Goal: Task Accomplishment & Management: Use online tool/utility

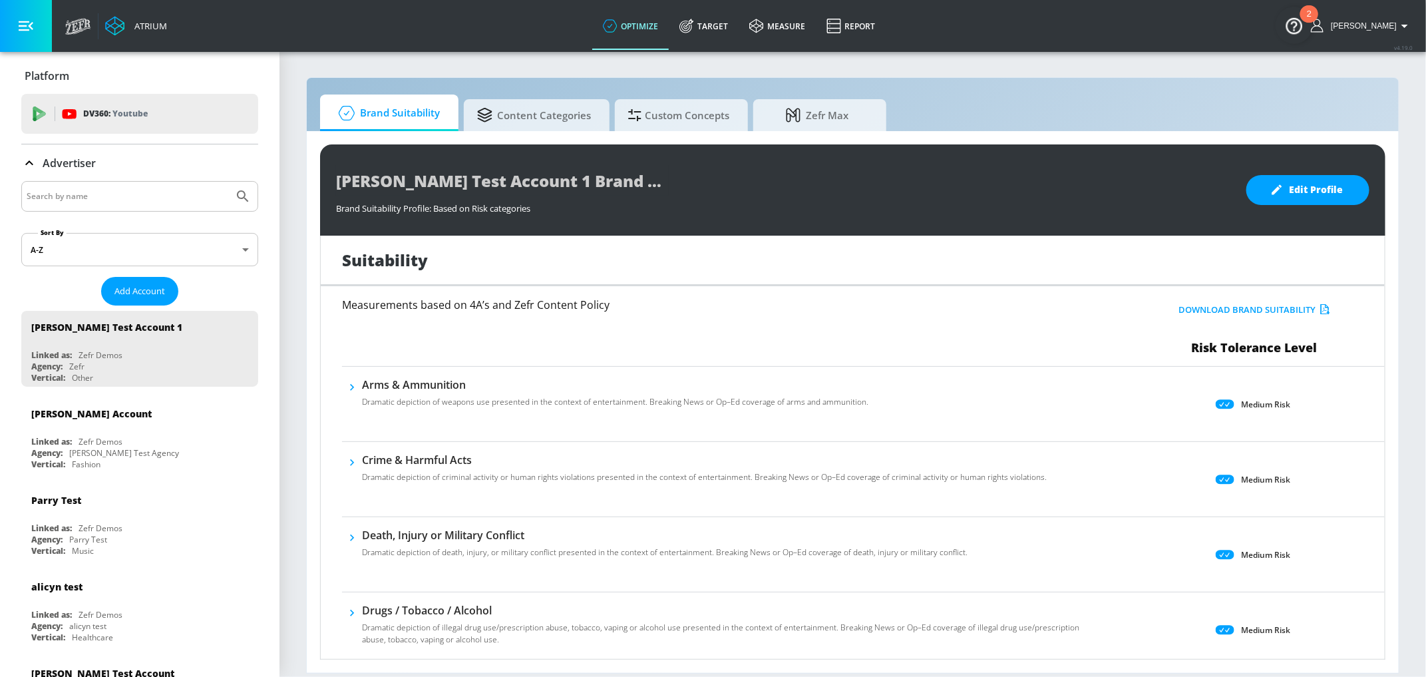
click at [154, 196] on input "Search by name" at bounding box center [128, 196] width 202 height 17
click at [228, 182] on button "Submit Search" at bounding box center [242, 196] width 29 height 29
click at [87, 197] on input "inkbox" at bounding box center [128, 196] width 202 height 17
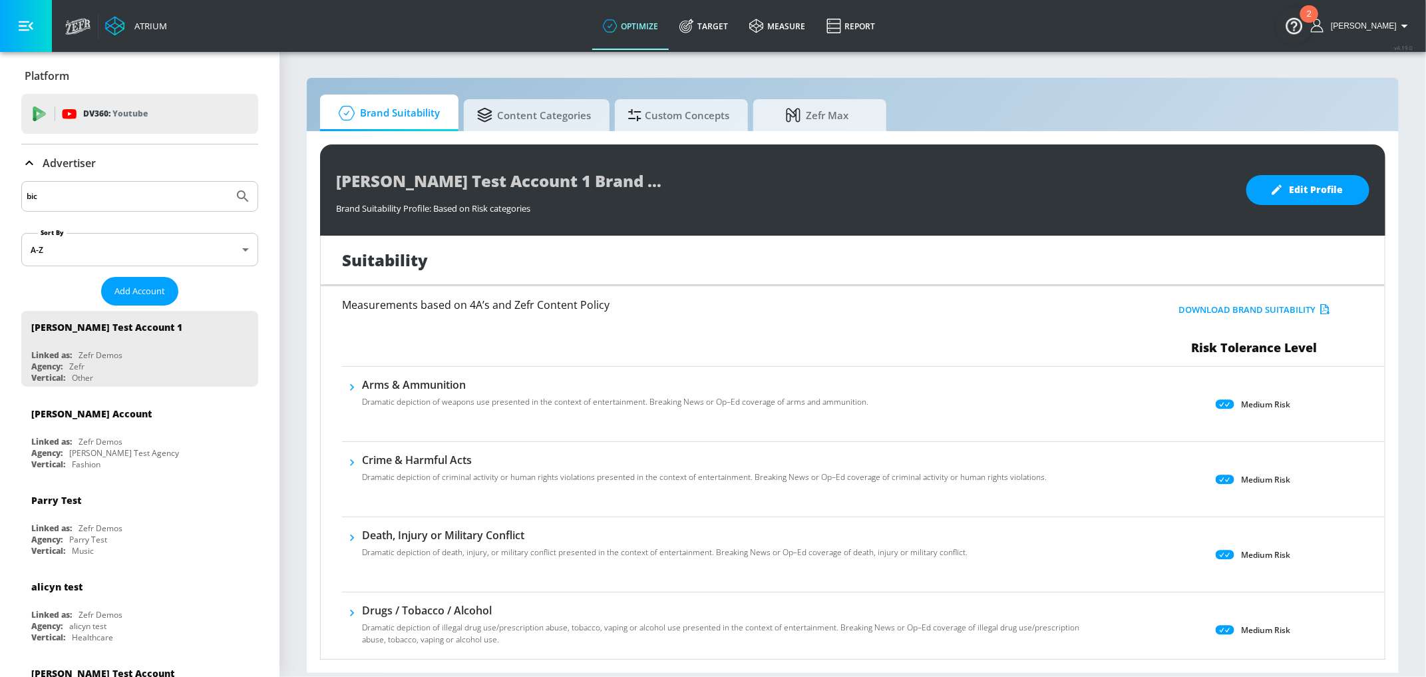
type input "bic"
click at [228, 182] on button "Submit Search" at bounding box center [242, 196] width 29 height 29
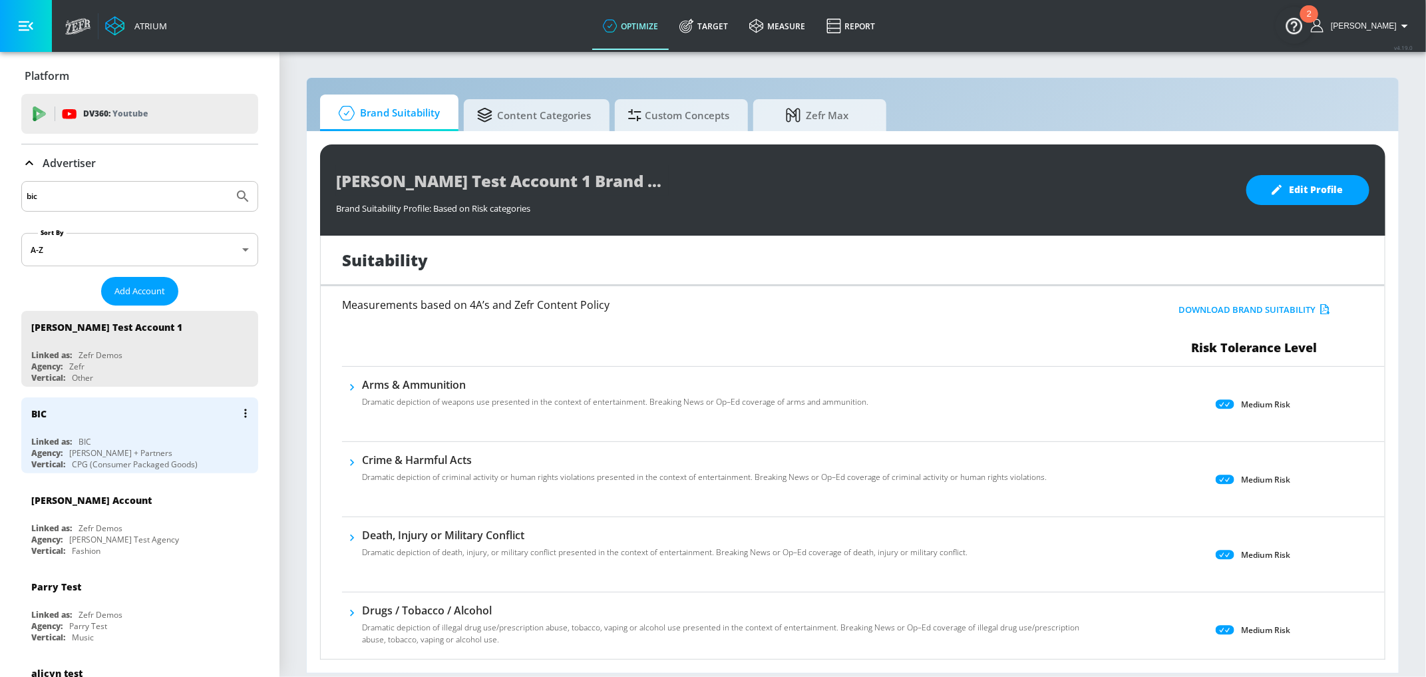
click at [153, 417] on div "BIC" at bounding box center [143, 413] width 224 height 32
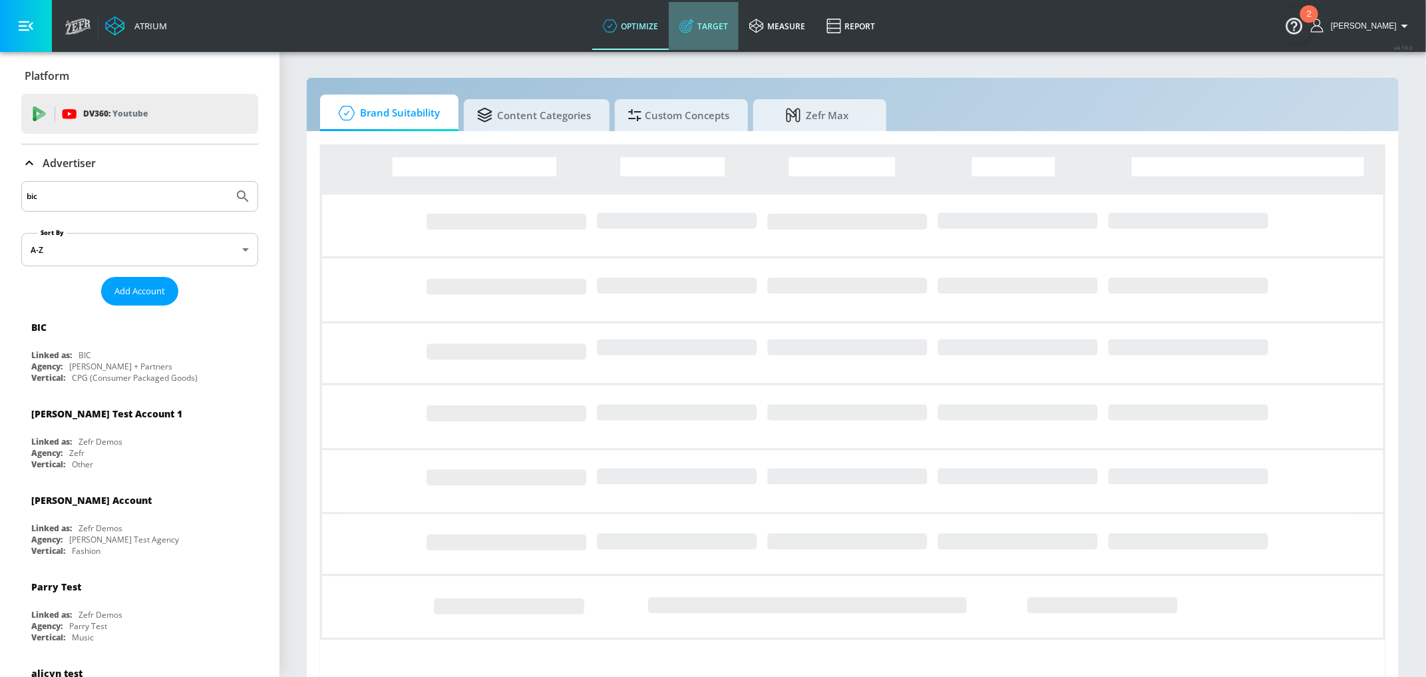
click at [735, 30] on link "Target" at bounding box center [704, 26] width 70 height 48
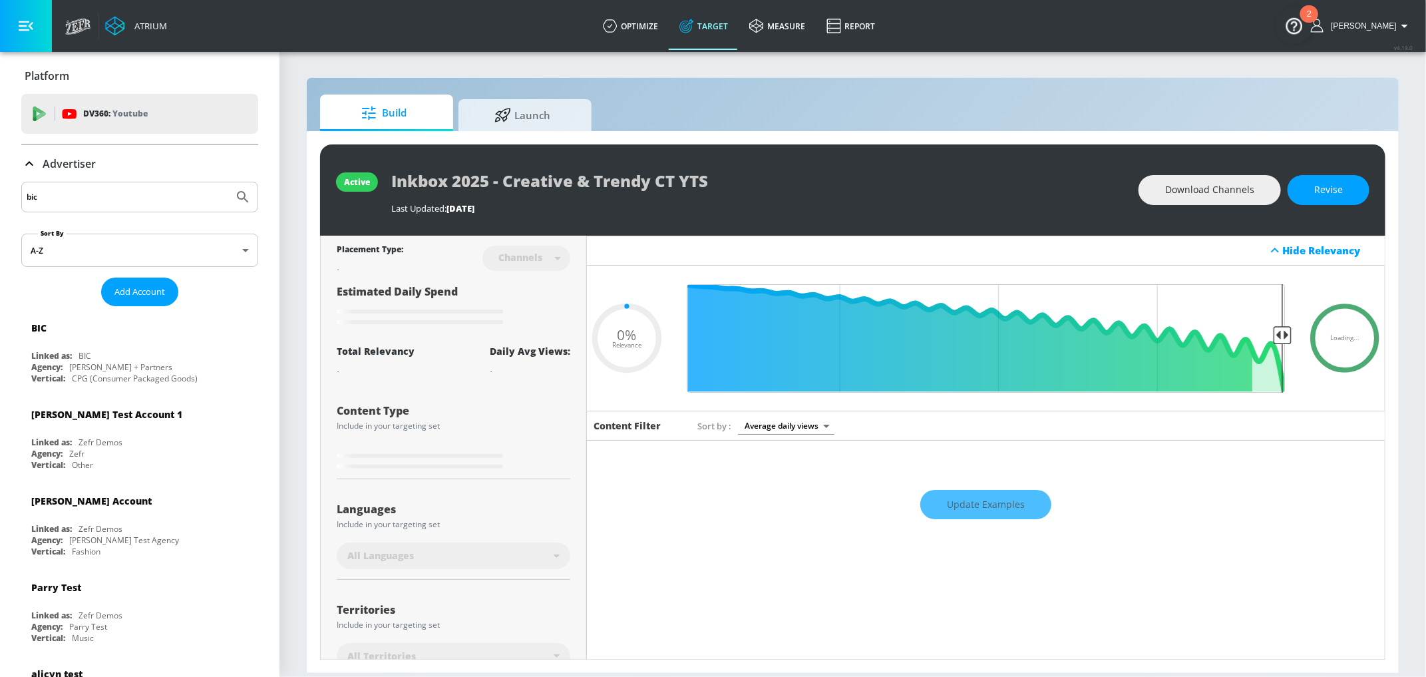
click at [26, 162] on icon at bounding box center [29, 164] width 16 height 16
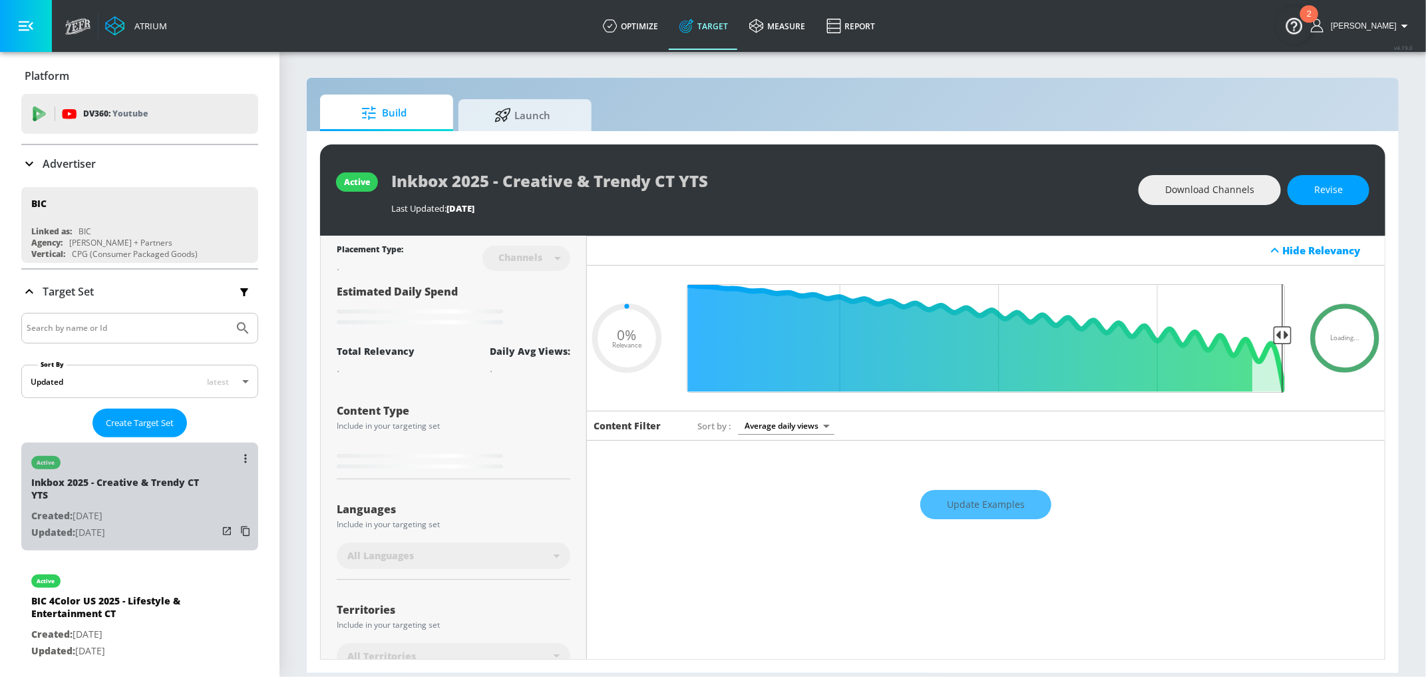
click at [192, 508] on p "Created: Jul. 28, 2025" at bounding box center [124, 516] width 186 height 17
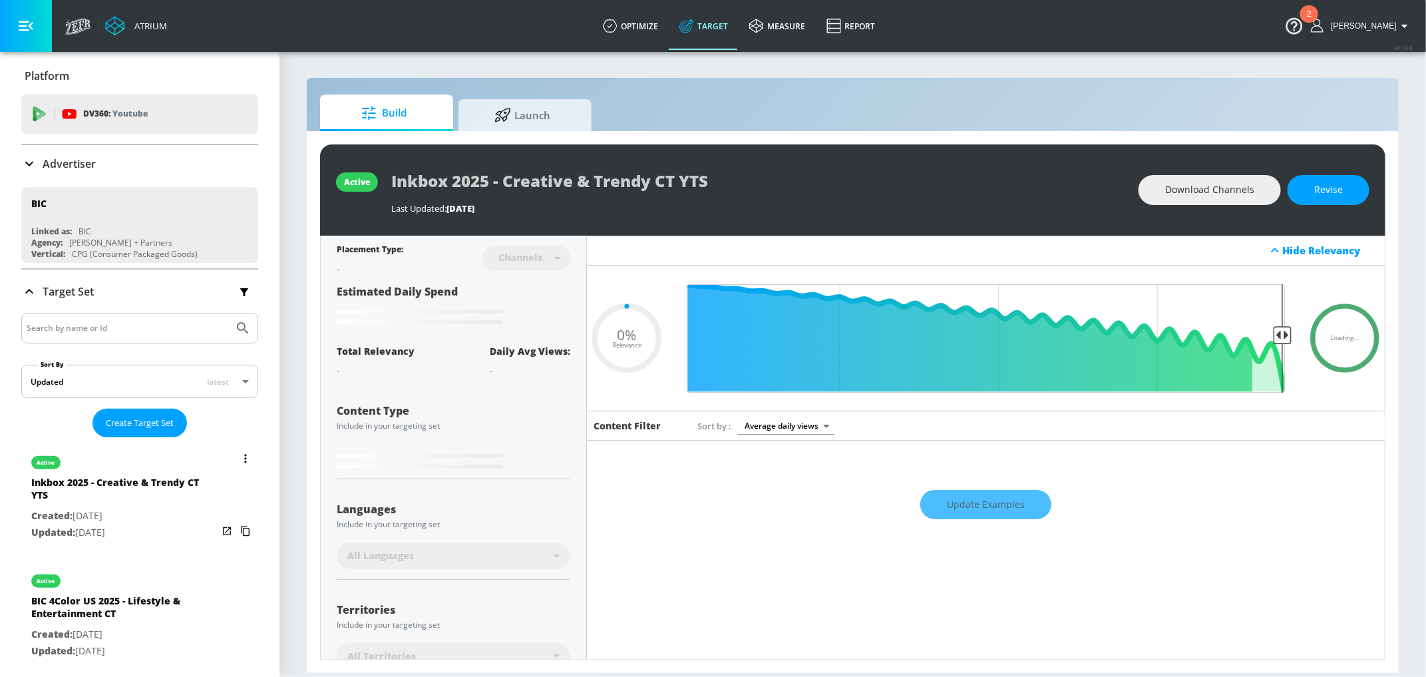
type input "0.6"
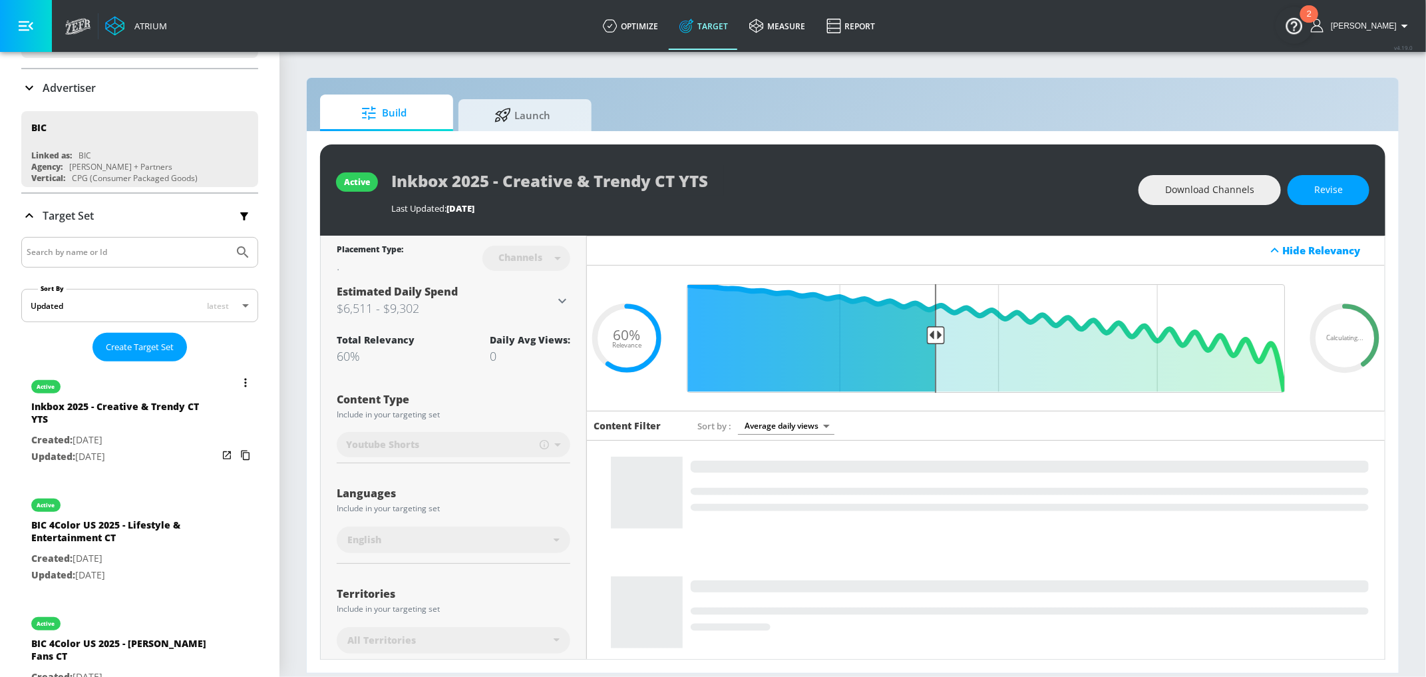
scroll to position [49, 0]
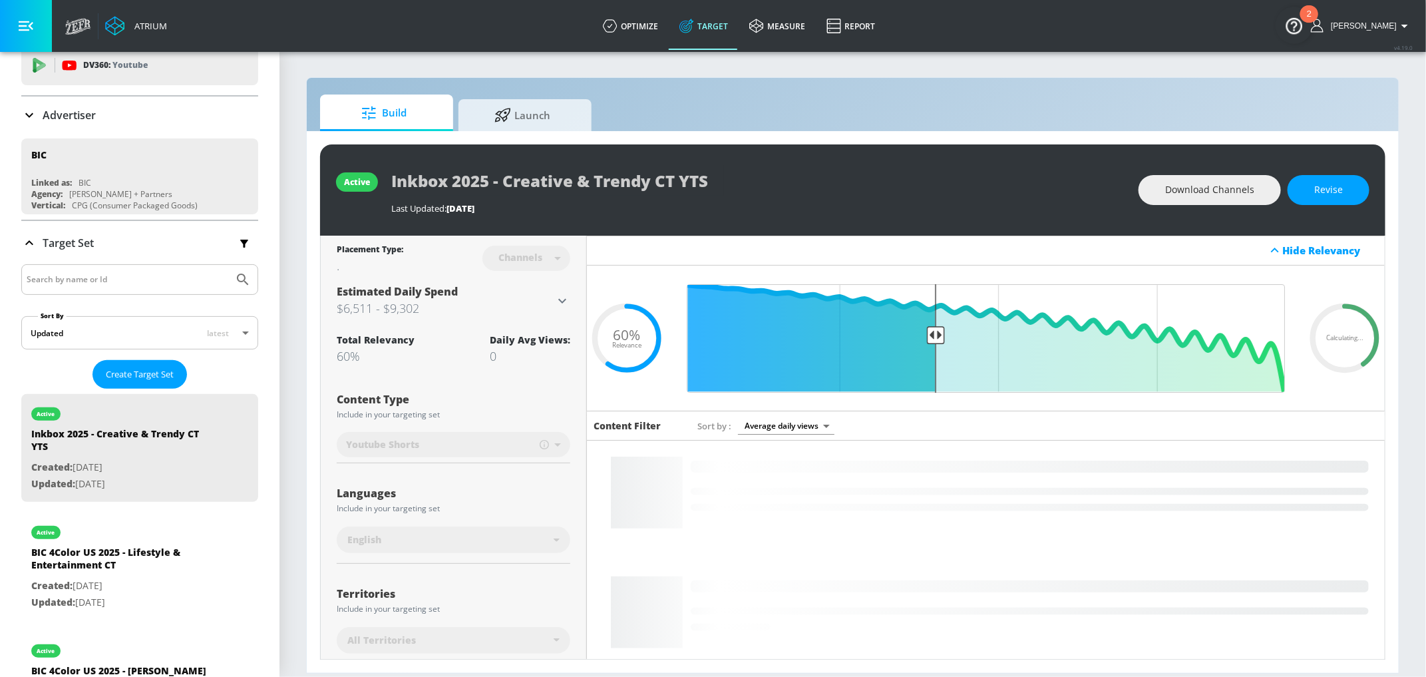
click at [106, 275] on input "Search by name or Id" at bounding box center [128, 279] width 202 height 17
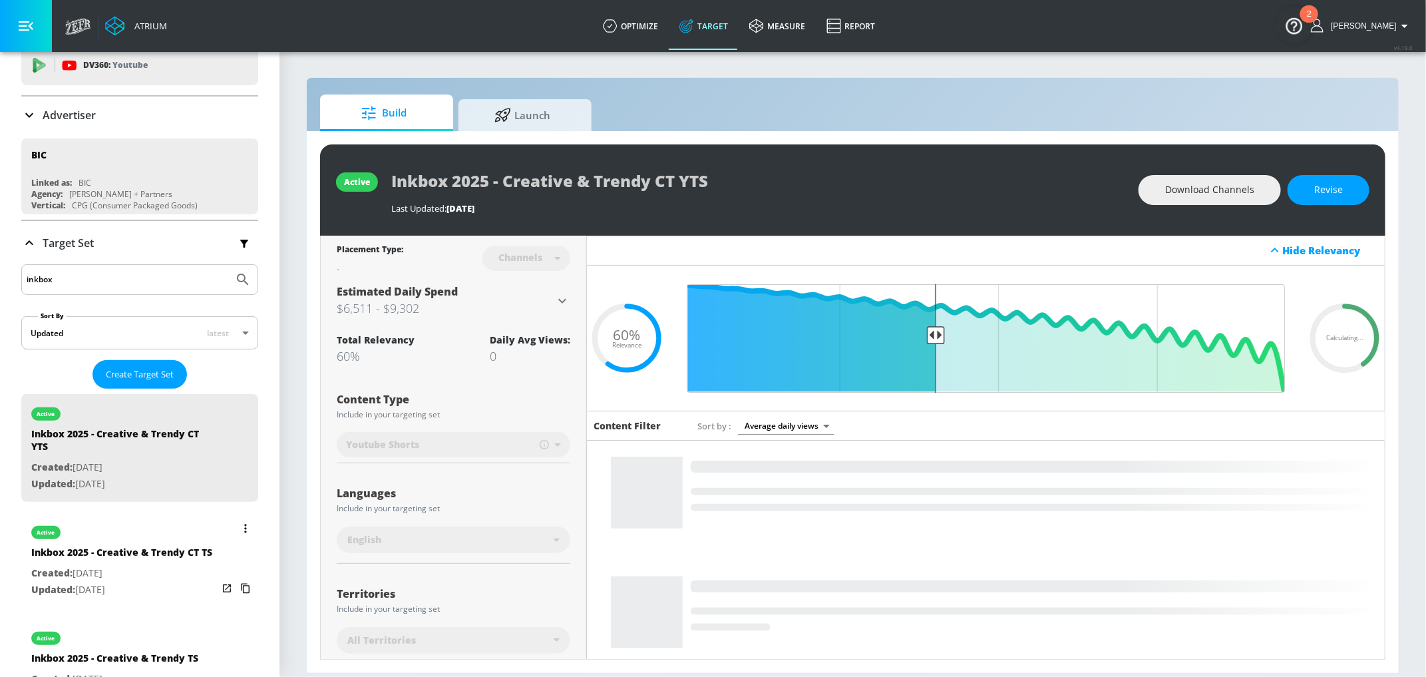
type input "inkbox"
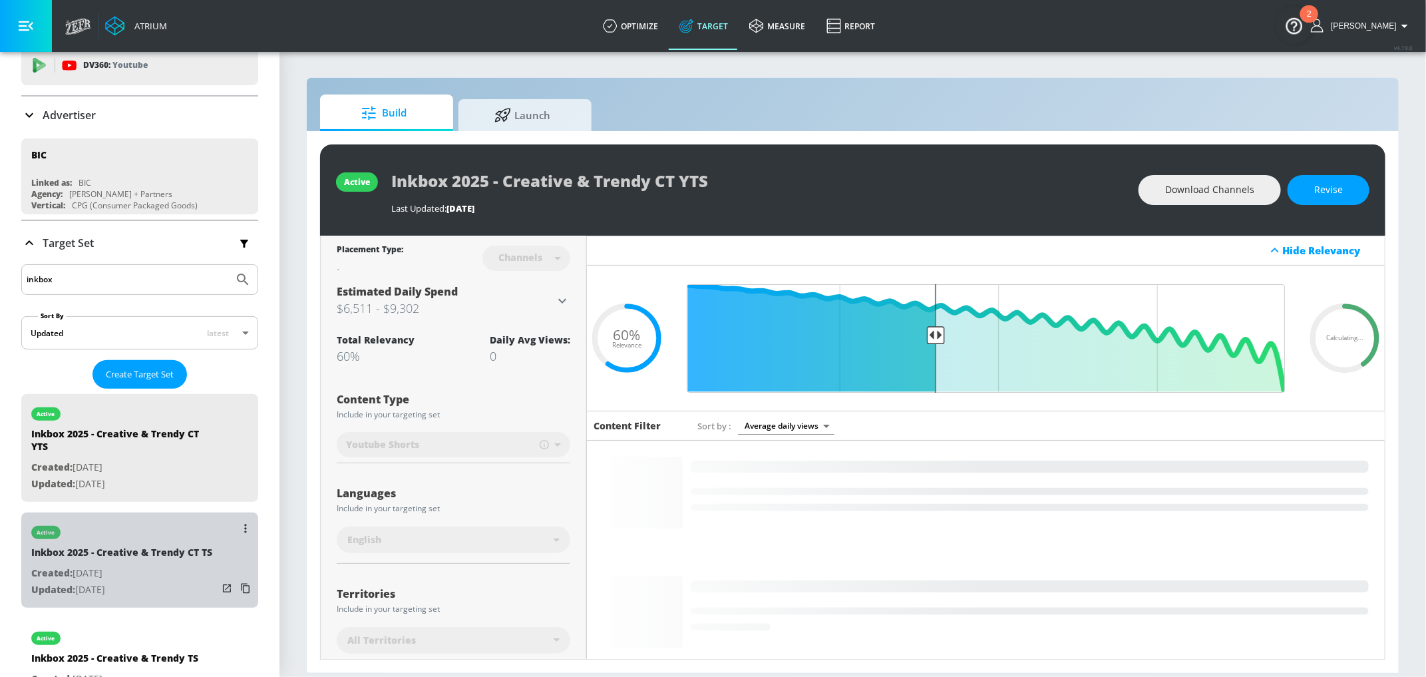
click at [118, 546] on div "Inkbox 2025 - Creative & Trendy CT TS" at bounding box center [121, 555] width 181 height 19
type input "Inkbox 2025 - Creative & Trendy CT TS"
type input "0.05"
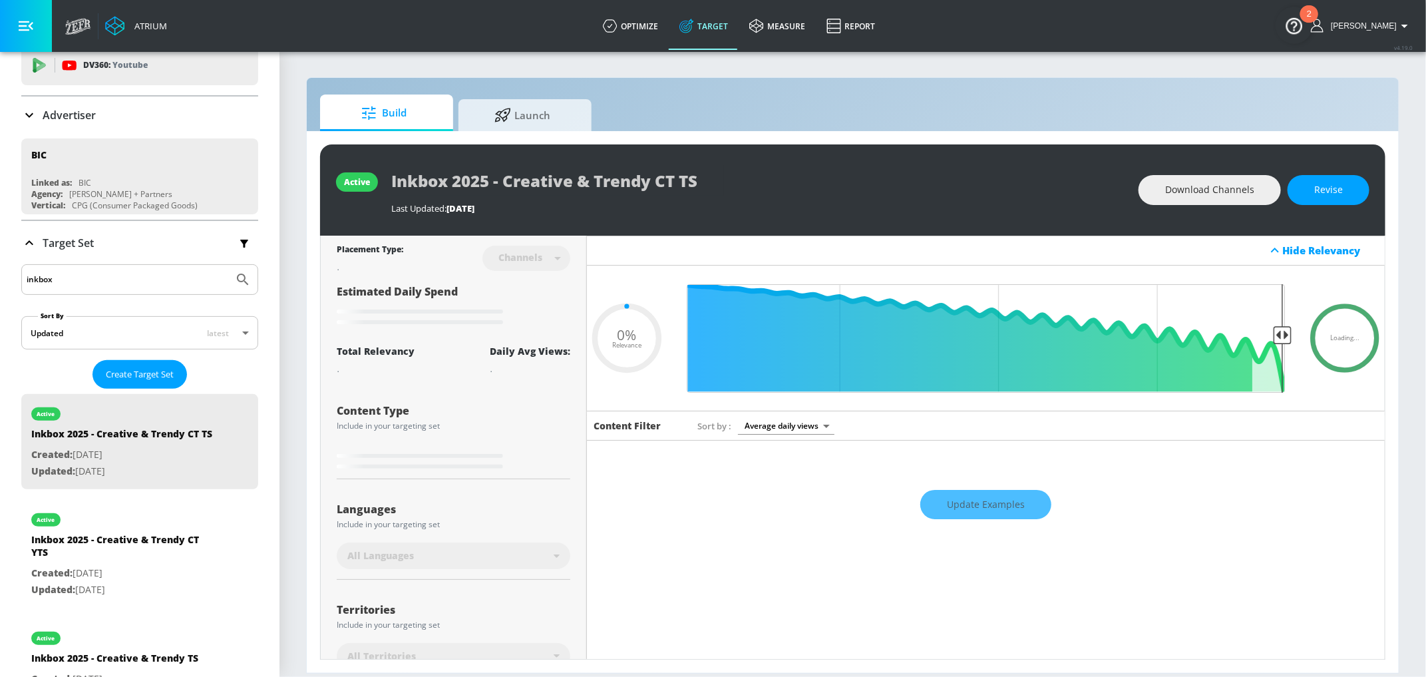
click at [989, 501] on div "Update Examples" at bounding box center [986, 504] width 798 height 47
click at [954, 506] on div "Update Examples" at bounding box center [986, 504] width 798 height 47
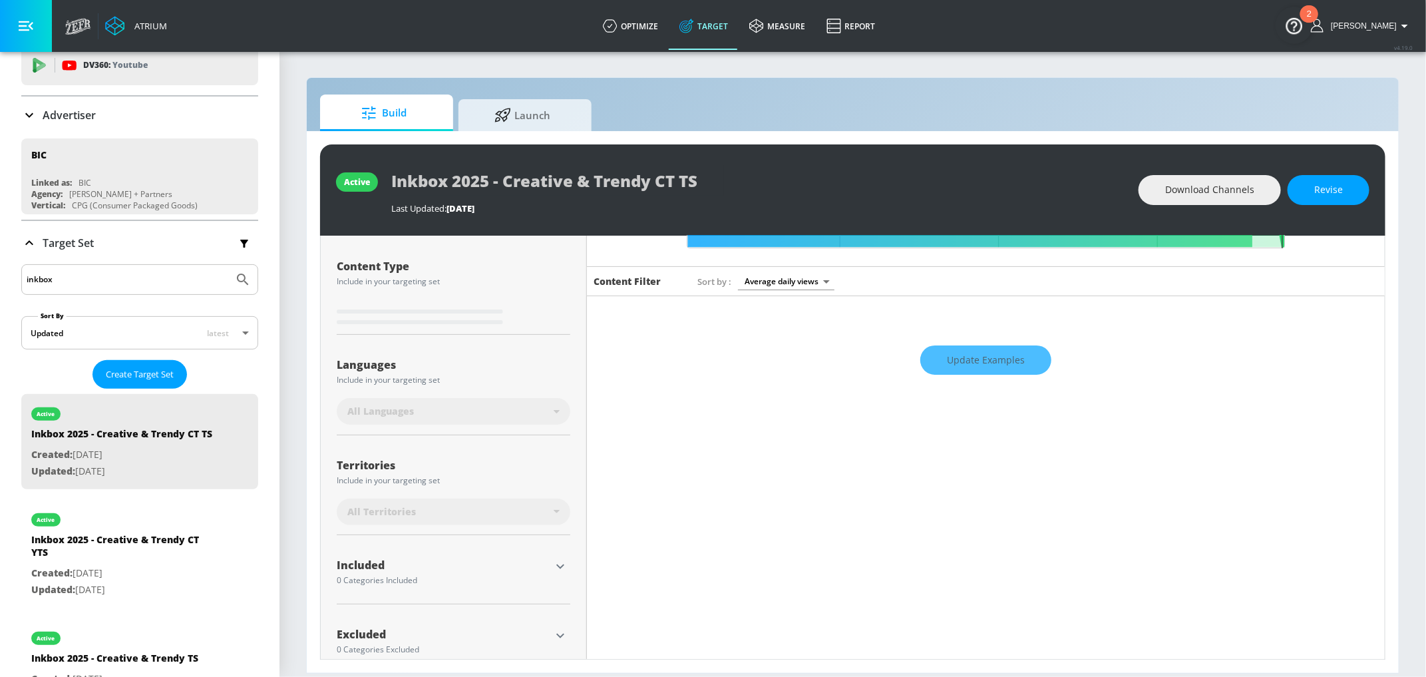
scroll to position [168, 0]
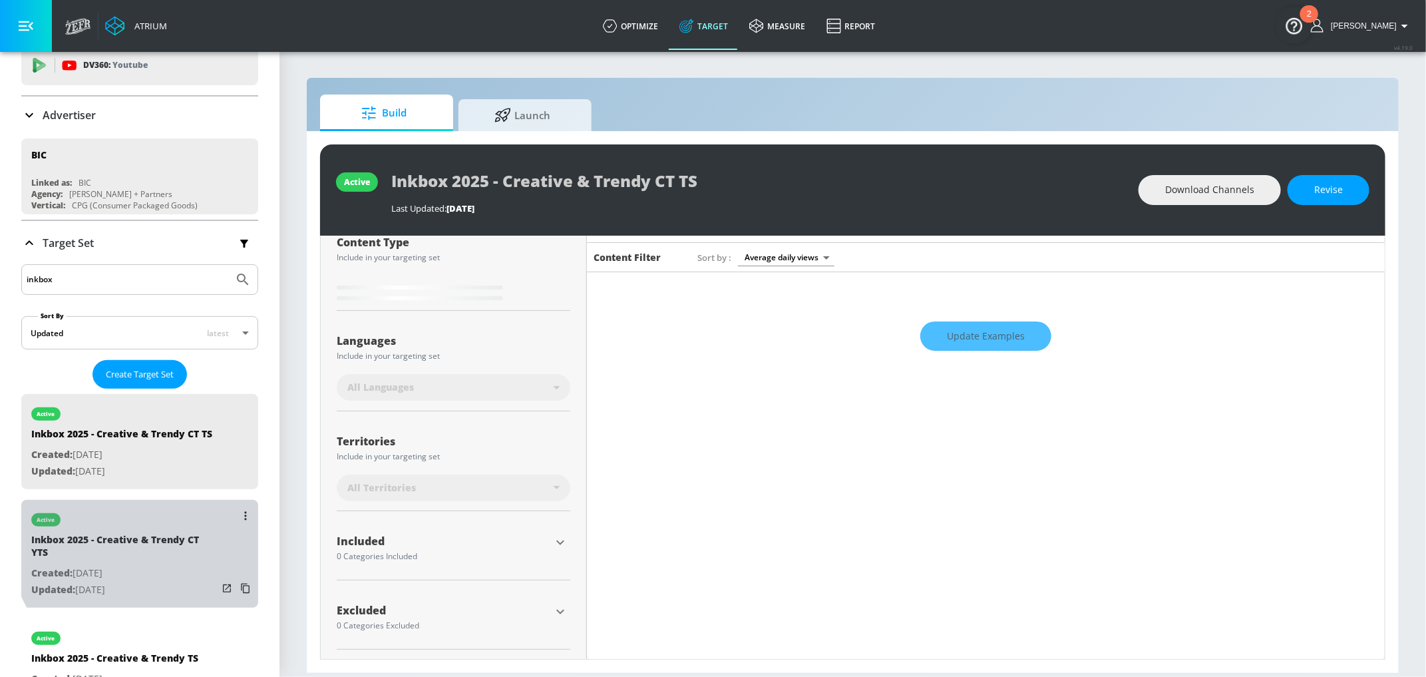
click at [147, 538] on div "Inkbox 2025 - Creative & Trendy CT YTS" at bounding box center [124, 549] width 186 height 32
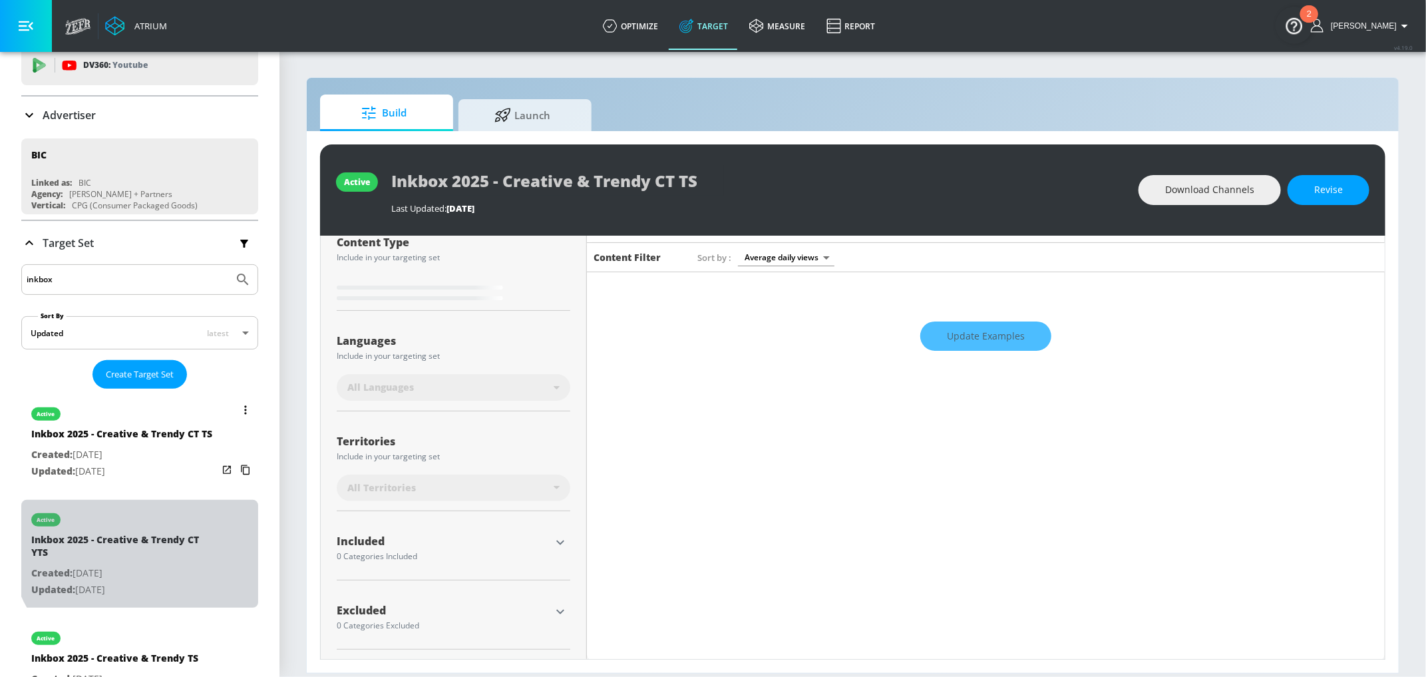
type input "Inkbox 2025 - Creative & Trendy CT YTS"
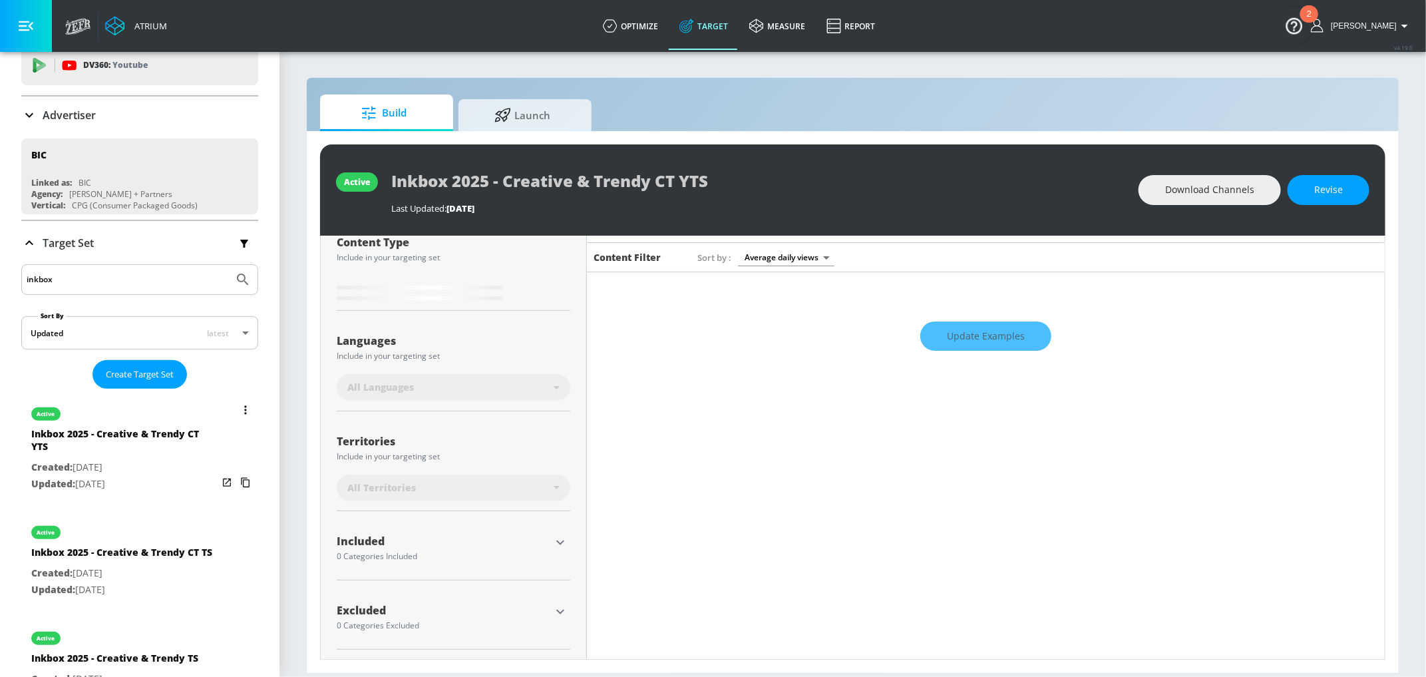
click at [147, 476] on p "Updated: Jul. 28, 2025" at bounding box center [124, 484] width 186 height 17
type input "0.05"
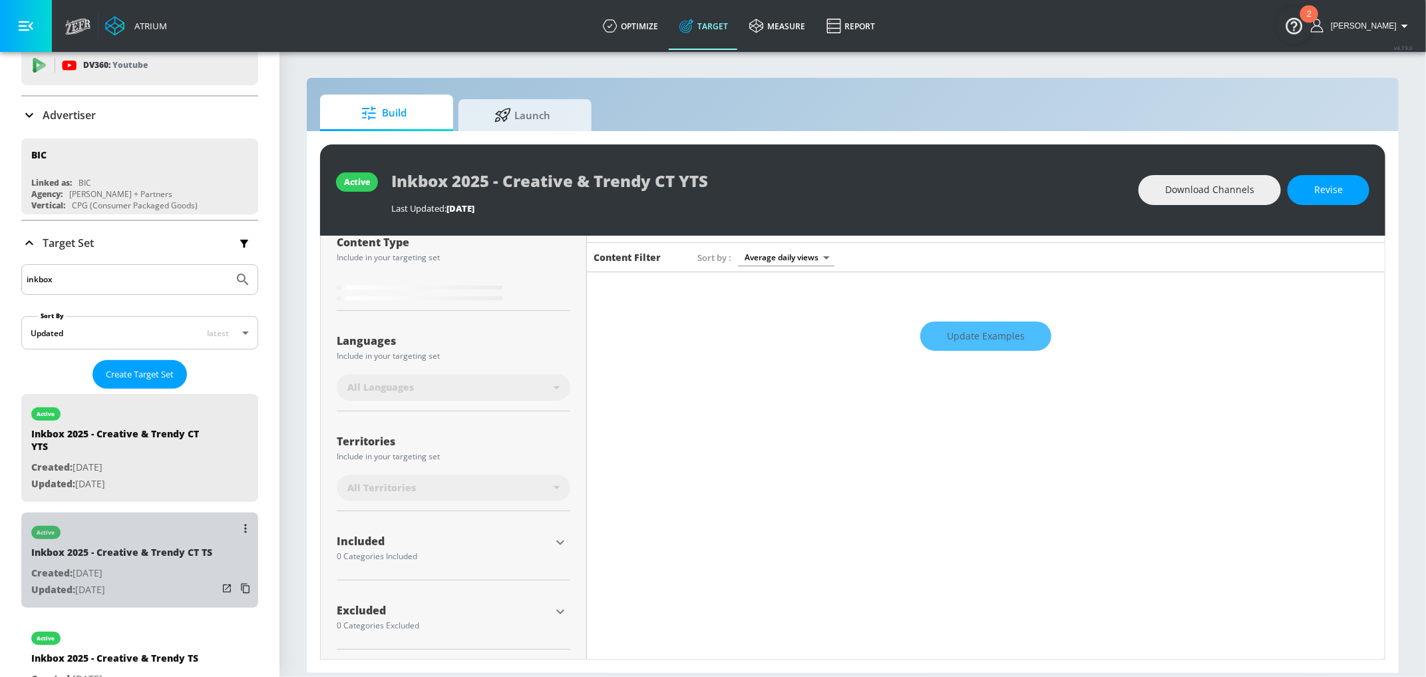
click at [146, 546] on div "Inkbox 2025 - Creative & Trendy CT TS" at bounding box center [121, 555] width 181 height 19
type input "Inkbox 2025 - Creative & Trendy CT TS"
type input "0.05"
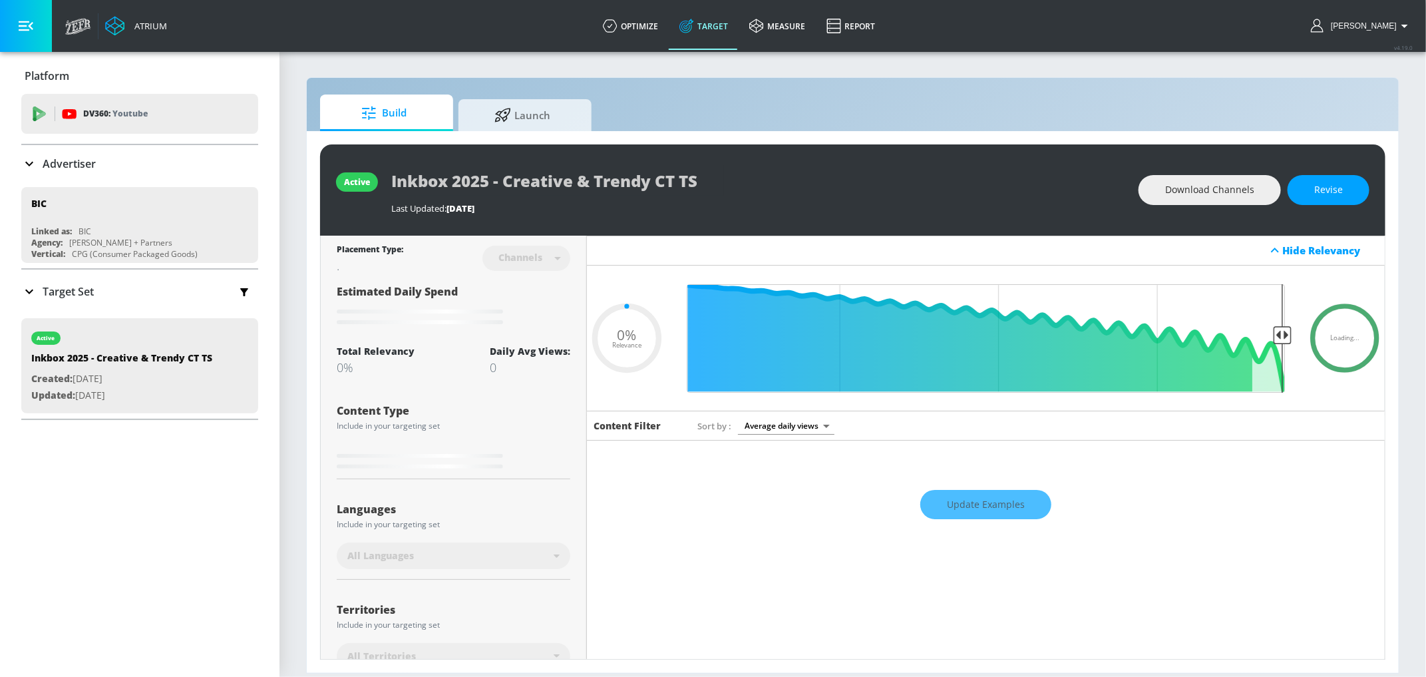
type input "0.05"
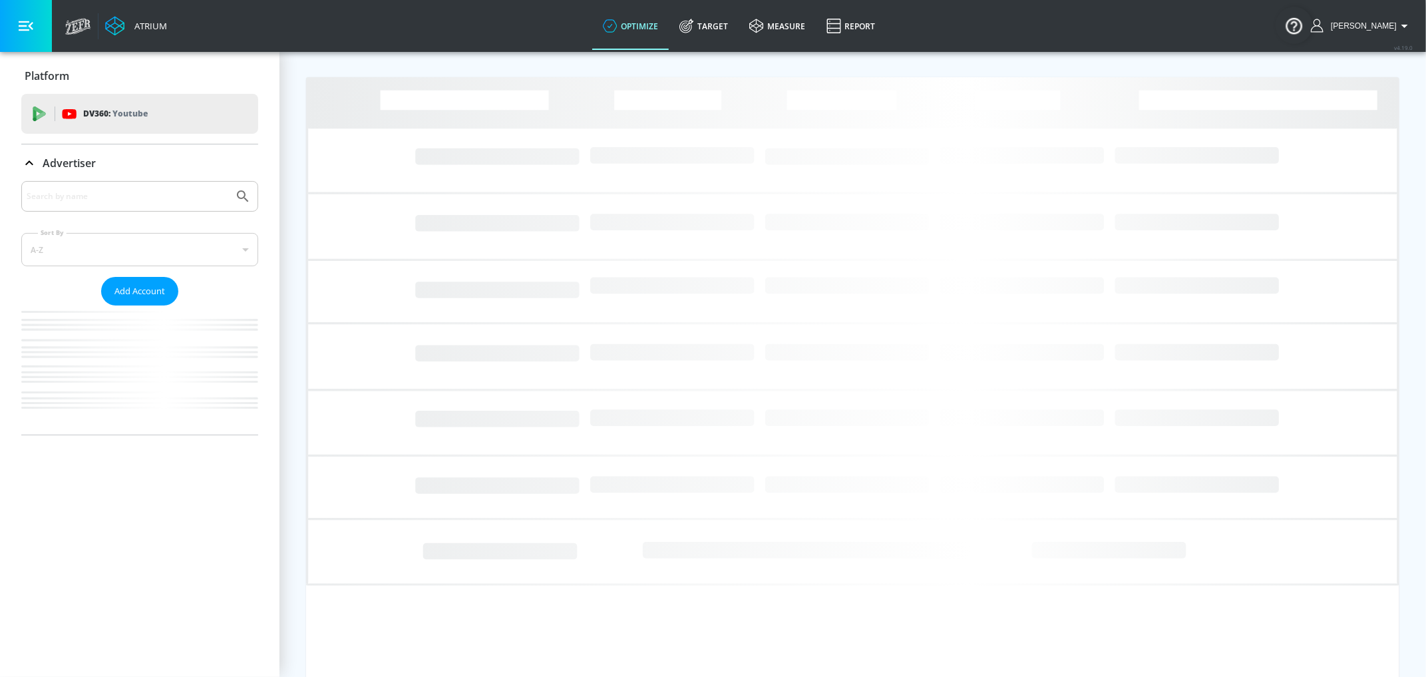
click at [109, 200] on input "Search by name" at bounding box center [128, 196] width 202 height 17
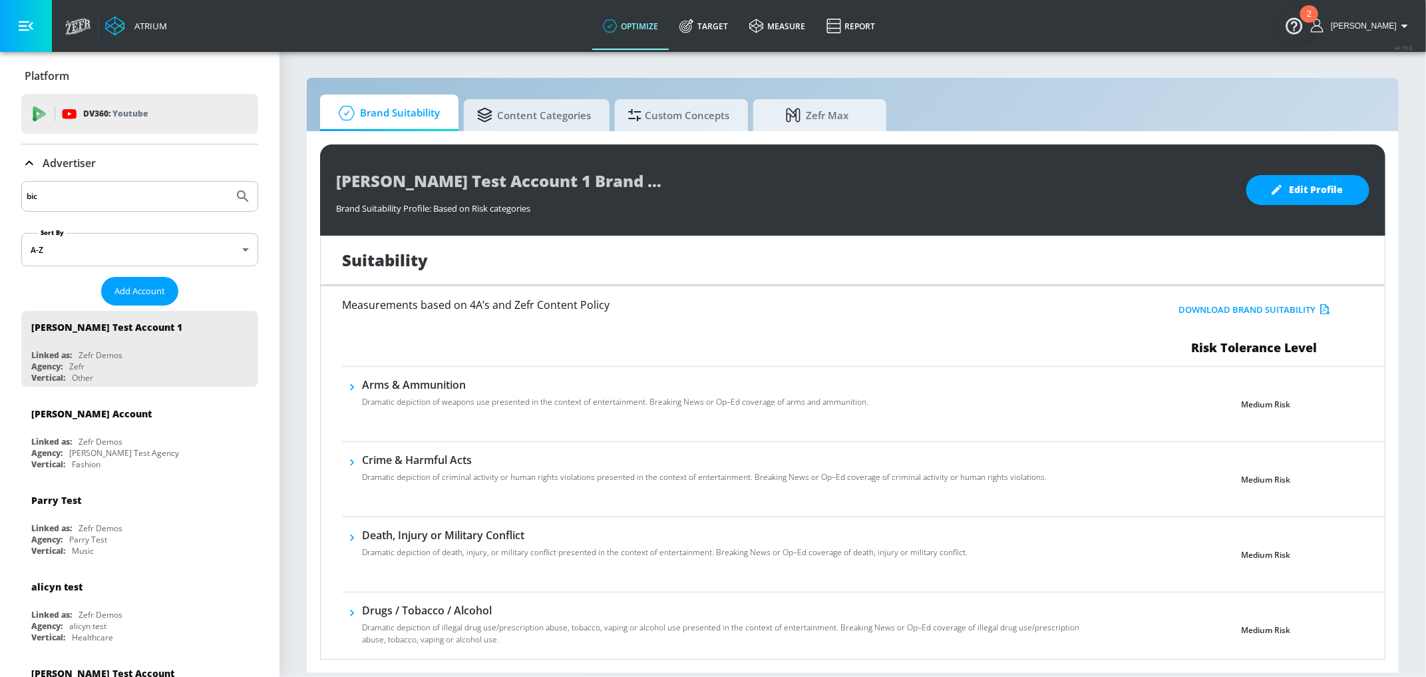
type input "bic"
click at [228, 182] on button "Submit Search" at bounding box center [242, 196] width 29 height 29
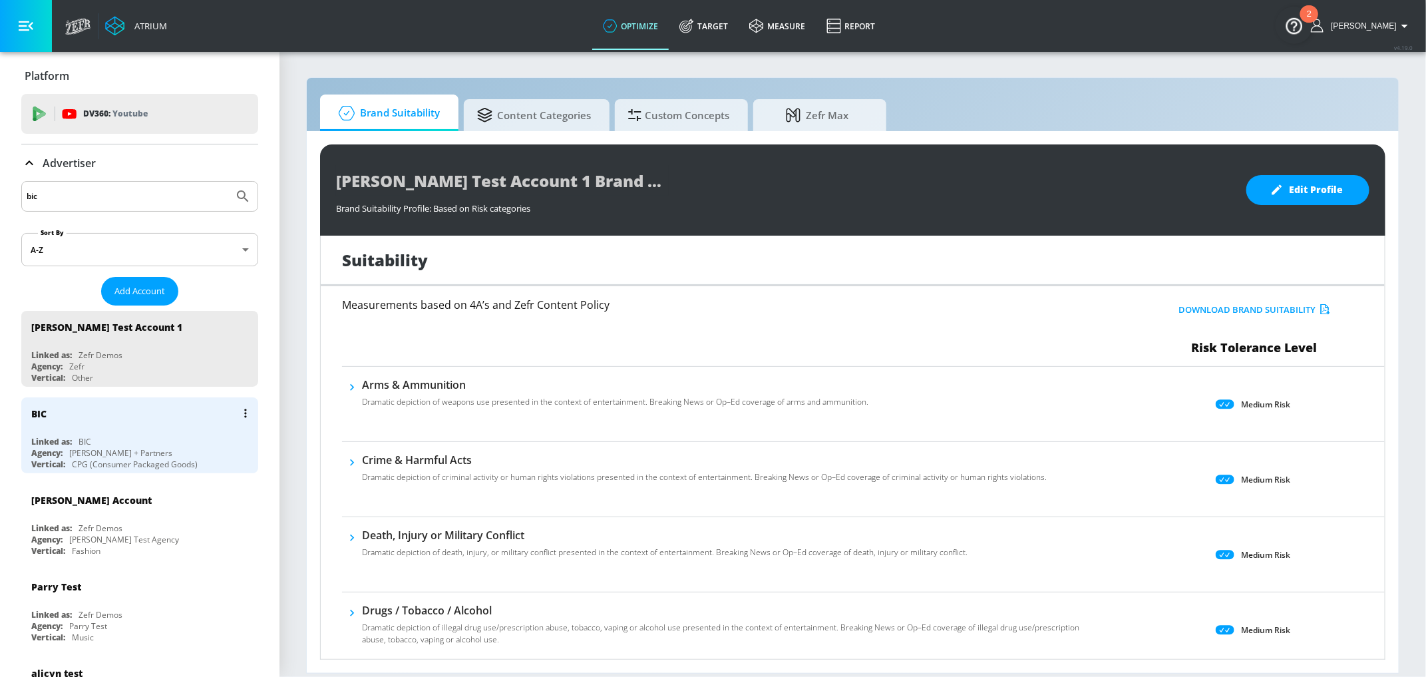
click at [118, 419] on div "BIC" at bounding box center [143, 413] width 224 height 32
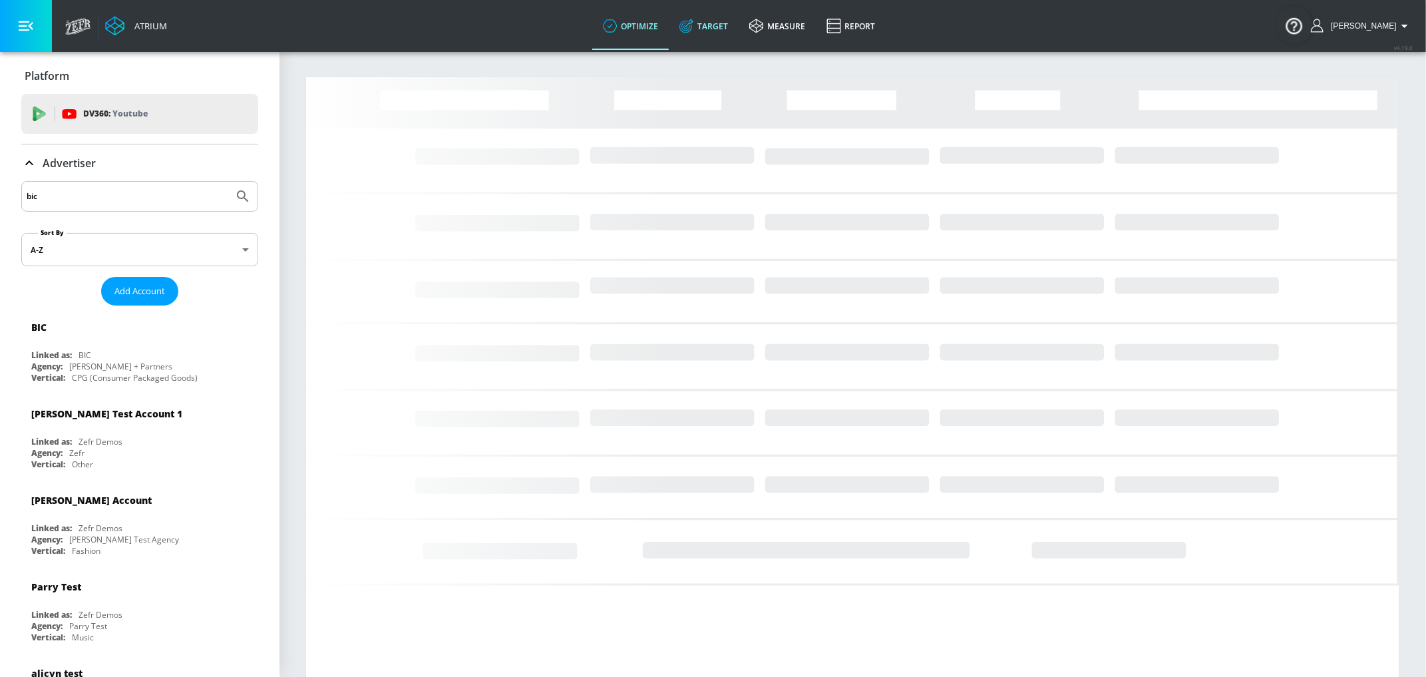
click at [694, 32] on icon at bounding box center [686, 26] width 15 height 15
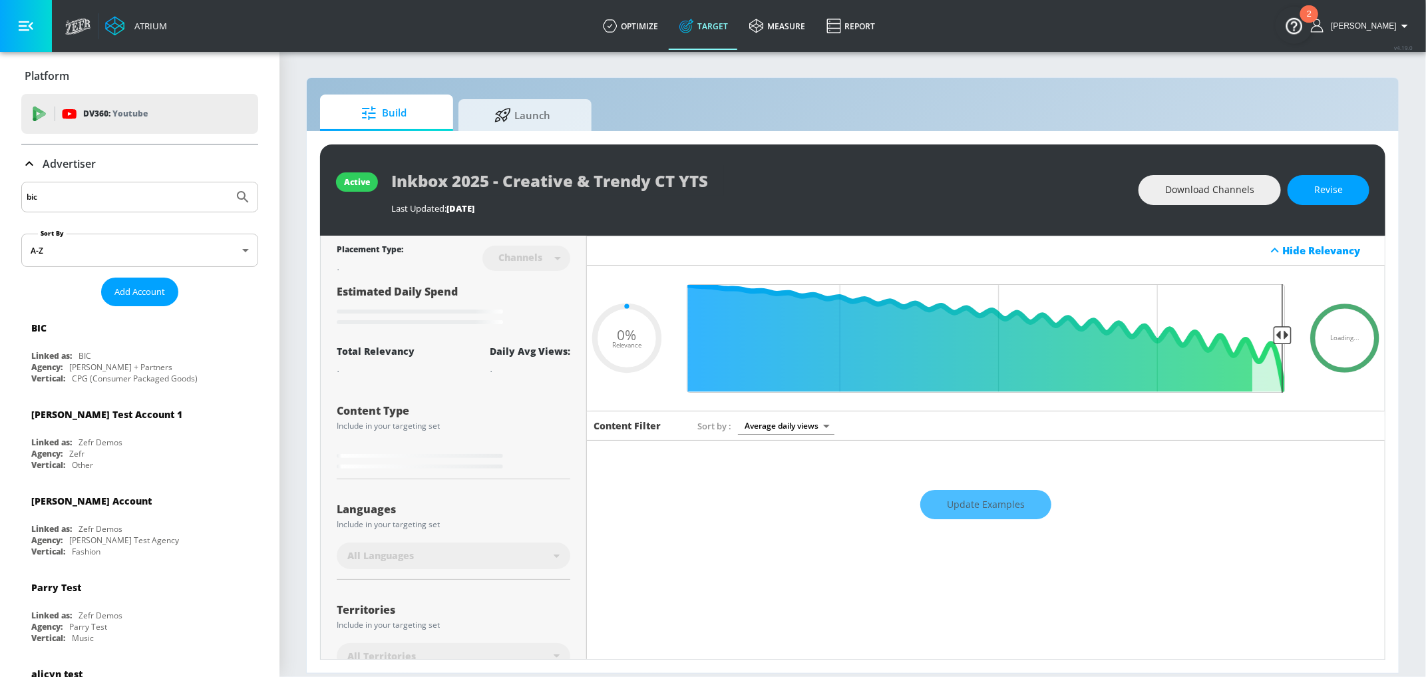
click at [33, 165] on icon at bounding box center [29, 164] width 16 height 16
type input "0.05"
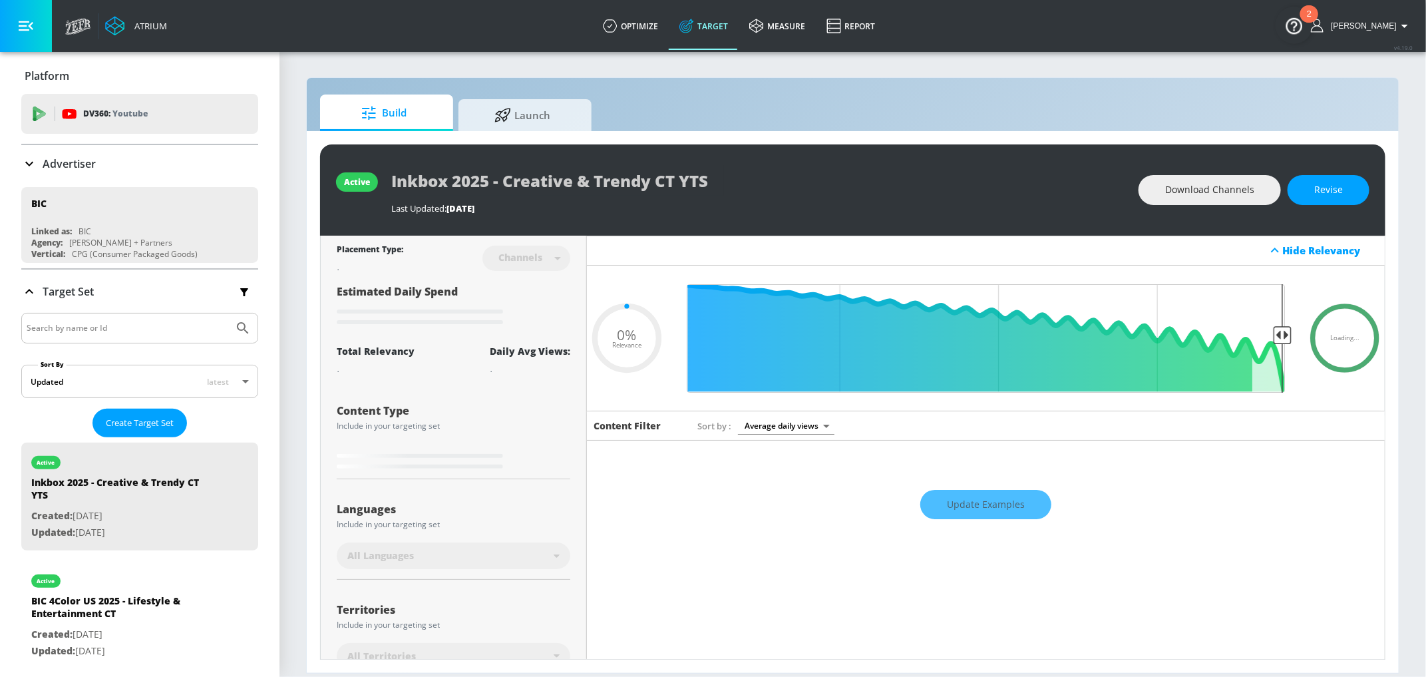
click at [116, 326] on input "Search by name or Id" at bounding box center [128, 327] width 202 height 17
type input "ink"
click at [228, 313] on button "Submit Search" at bounding box center [242, 327] width 29 height 29
click at [163, 613] on p "Created: [DATE]" at bounding box center [121, 621] width 181 height 17
type input "Inkbox 2025 - Creative & Trendy CT TS"
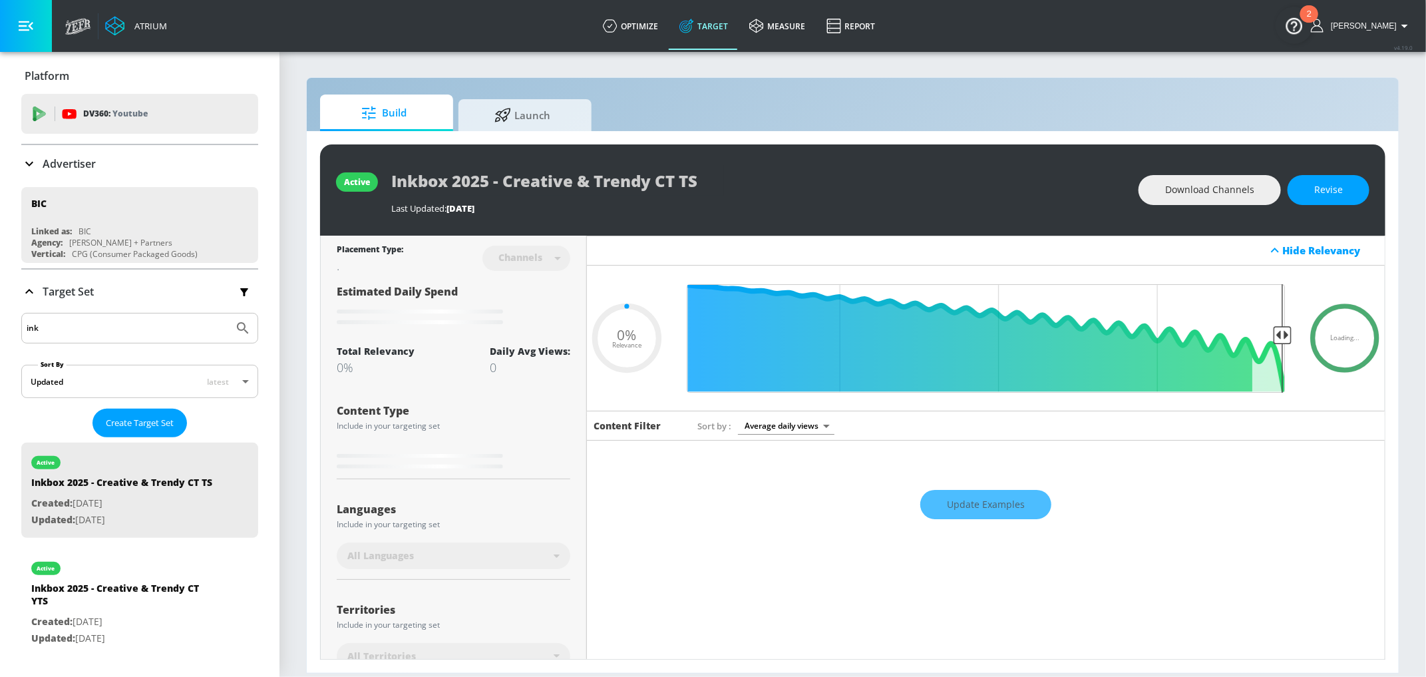
type input "0.6"
